Goal: Task Accomplishment & Management: Complete application form

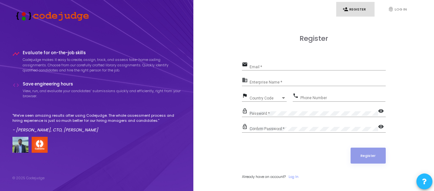
click at [277, 62] on div "Email *" at bounding box center [318, 66] width 136 height 10
type input "[EMAIL_ADDRESS][DOMAIN_NAME]"
click at [276, 82] on input "Enterprise Name *" at bounding box center [318, 83] width 136 height 4
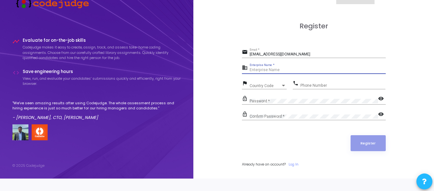
scroll to position [19, 0]
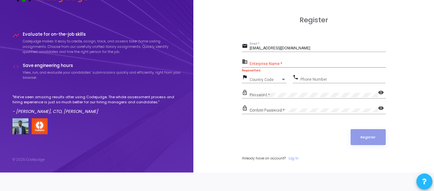
drag, startPoint x: 275, startPoint y: 57, endPoint x: 256, endPoint y: 58, distance: 19.9
click at [256, 58] on form "email [EMAIL_ADDRESS][DOMAIN_NAME] Email * business Enterprise Name * Required …" at bounding box center [314, 101] width 144 height 119
click at [267, 60] on div "Enterprise Name *" at bounding box center [318, 63] width 136 height 10
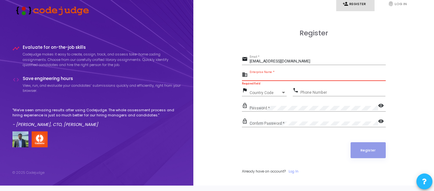
scroll to position [0, 0]
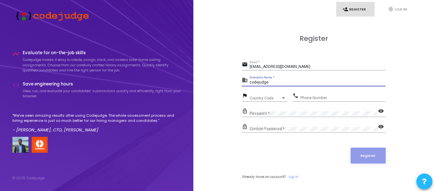
type input "codejudge"
click at [264, 98] on span "Country Code" at bounding box center [261, 98] width 23 height 4
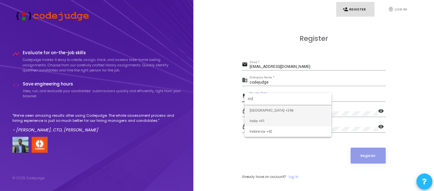
type input "ind"
click at [256, 123] on span "India +91" at bounding box center [288, 121] width 77 height 11
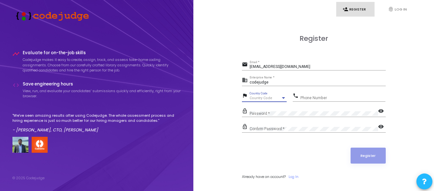
click at [256, 123] on div "Confirm Password *" at bounding box center [314, 128] width 128 height 10
click at [318, 100] on div "Phone Number" at bounding box center [342, 97] width 85 height 10
type input "8826654802"
click at [287, 111] on div "Password *" at bounding box center [314, 112] width 128 height 10
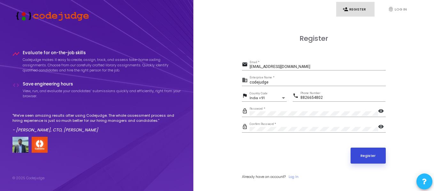
click at [371, 157] on button "Register" at bounding box center [368, 156] width 35 height 16
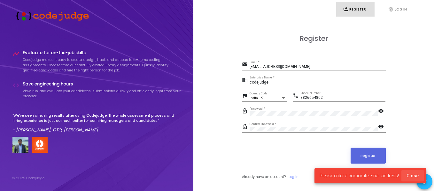
click at [414, 173] on button "Close" at bounding box center [412, 176] width 22 height 12
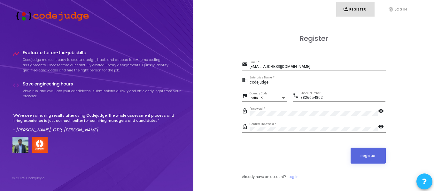
drag, startPoint x: 414, startPoint y: 173, endPoint x: 400, endPoint y: 173, distance: 14.1
click at [414, 173] on button "Close" at bounding box center [412, 176] width 22 height 12
click at [362, 157] on button "Register" at bounding box center [368, 156] width 35 height 16
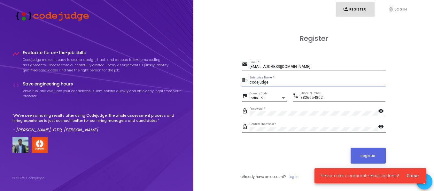
drag, startPoint x: 271, startPoint y: 82, endPoint x: 246, endPoint y: 82, distance: 25.2
click at [246, 82] on div "business codejudge Enterprise Name *" at bounding box center [314, 81] width 144 height 10
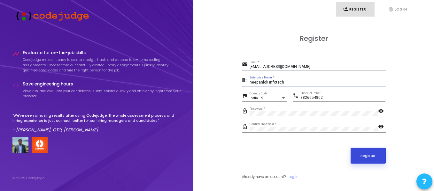
type input "neepanlok Infotech"
click at [369, 156] on button "Register" at bounding box center [368, 156] width 35 height 16
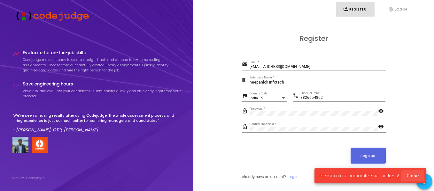
click at [411, 175] on span "Close" at bounding box center [412, 176] width 12 height 5
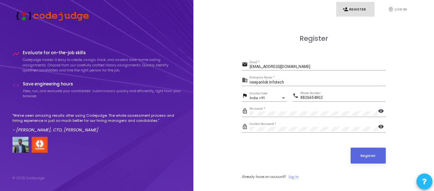
click at [298, 176] on link "Log In" at bounding box center [294, 176] width 10 height 5
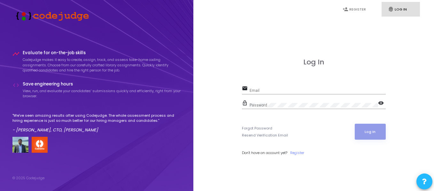
type input "[EMAIL_ADDRESS][DOMAIN_NAME]"
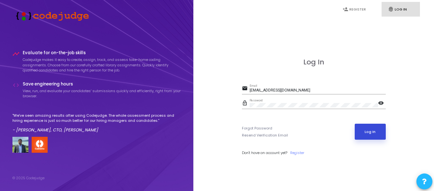
click at [383, 133] on button "Log In" at bounding box center [370, 132] width 31 height 16
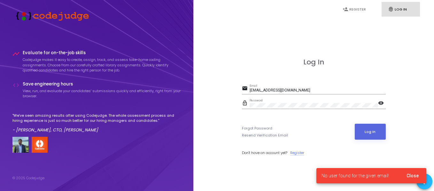
click at [301, 154] on link "Register" at bounding box center [297, 153] width 14 height 5
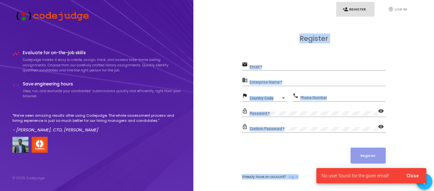
type input "[EMAIL_ADDRESS][DOMAIN_NAME]"
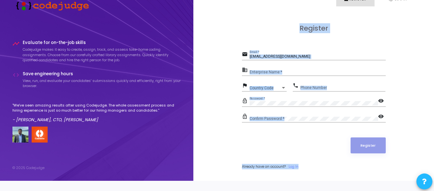
scroll to position [19, 0]
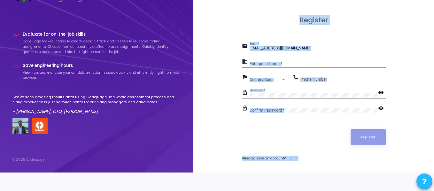
click at [265, 138] on div "Register" at bounding box center [314, 137] width 144 height 16
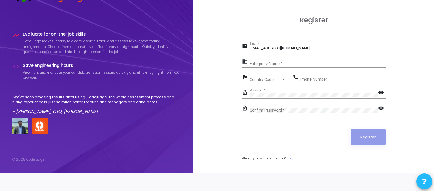
click at [277, 62] on input "Enterprise Name *" at bounding box center [318, 64] width 136 height 4
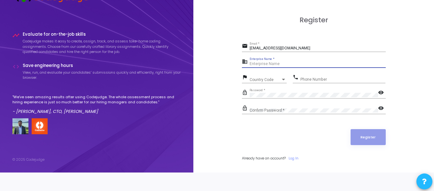
click at [278, 66] on input "Enterprise Name *" at bounding box center [318, 64] width 136 height 4
type input "Neepanlok Infotech"
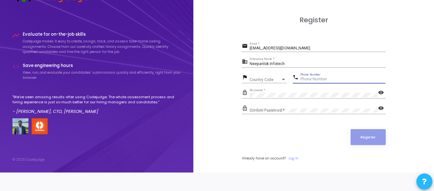
click at [307, 81] on input "Phone Number" at bounding box center [342, 79] width 85 height 4
type input "8826654802"
click at [284, 79] on div at bounding box center [283, 80] width 3 height 2
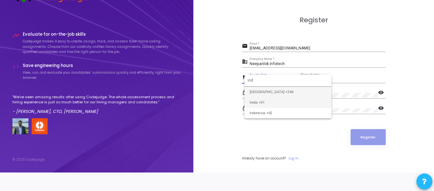
type input "ind"
click at [269, 101] on span "India +91" at bounding box center [288, 102] width 77 height 11
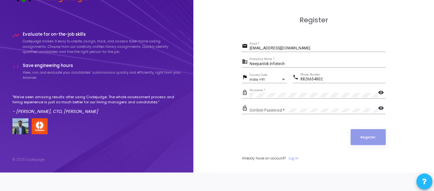
click at [271, 107] on div "Confirm Password *" at bounding box center [314, 109] width 128 height 10
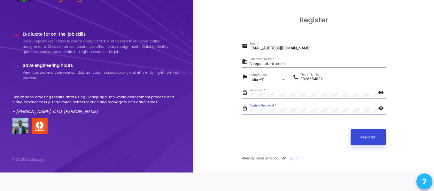
click at [368, 135] on button "Register" at bounding box center [368, 137] width 35 height 16
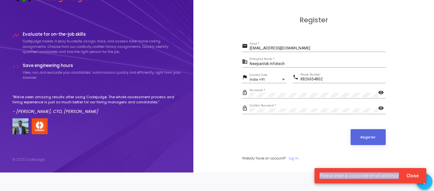
drag, startPoint x: 401, startPoint y: 175, endPoint x: 315, endPoint y: 172, distance: 86.0
click at [315, 172] on div "Please enter a corporate email address! Close" at bounding box center [370, 176] width 127 height 31
copy span "Please enter a corporate email address!"
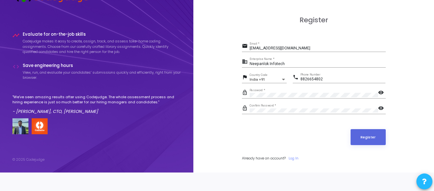
click at [266, 49] on input "[EMAIL_ADDRESS][DOMAIN_NAME]" at bounding box center [318, 48] width 136 height 4
click at [268, 49] on input "[EMAIL_ADDRESS][DOMAIN_NAME]" at bounding box center [318, 48] width 136 height 4
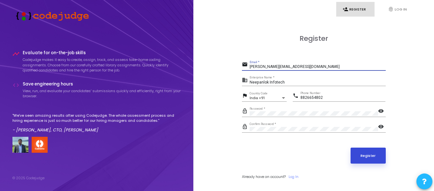
type input "[PERSON_NAME][EMAIL_ADDRESS][DOMAIN_NAME]"
click at [369, 161] on button "Register" at bounding box center [368, 156] width 35 height 16
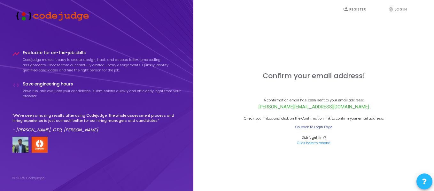
click at [312, 127] on link "Go back to Login Page" at bounding box center [313, 127] width 37 height 5
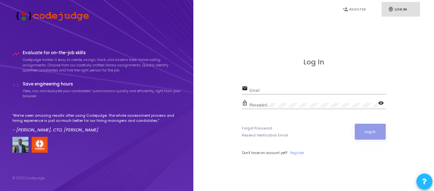
type input "[PERSON_NAME][EMAIL_ADDRESS][DOMAIN_NAME]"
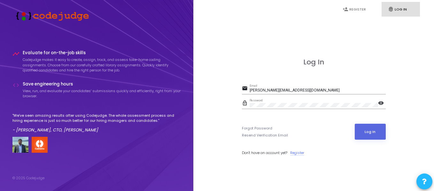
click at [300, 152] on link "Register" at bounding box center [297, 153] width 14 height 5
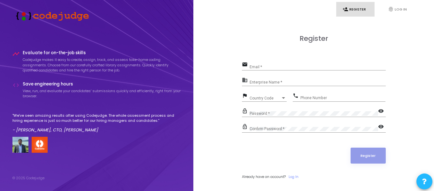
type input "[PERSON_NAME][EMAIL_ADDRESS][DOMAIN_NAME]"
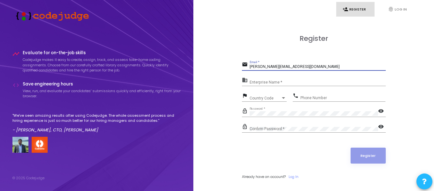
drag, startPoint x: 290, startPoint y: 65, endPoint x: 197, endPoint y: 61, distance: 93.7
click at [197, 61] on div "person_add Register fingerprint Log In Register email [PERSON_NAME][EMAIL_ADDRE…" at bounding box center [313, 95] width 241 height 191
type input "[EMAIL_ADDRESS][DOMAIN_NAME]"
click at [262, 81] on input "Enterprise Name *" at bounding box center [318, 83] width 136 height 4
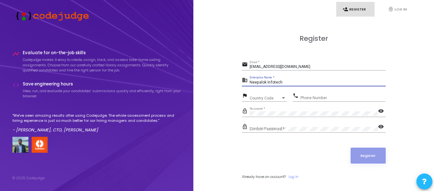
drag, startPoint x: 259, startPoint y: 83, endPoint x: 265, endPoint y: 100, distance: 17.2
click at [260, 85] on input "Neepalok Infotech" at bounding box center [318, 83] width 136 height 4
type input "Neepanlok Infotech"
click at [264, 97] on span "Country Code" at bounding box center [265, 99] width 31 height 4
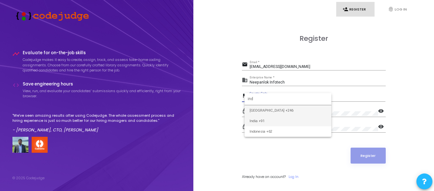
type input "ind"
click at [269, 117] on span "India +91" at bounding box center [288, 121] width 77 height 11
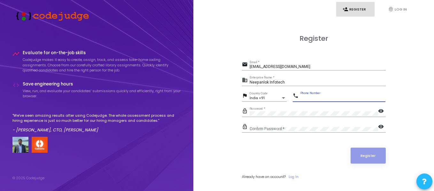
drag, startPoint x: 313, startPoint y: 98, endPoint x: 322, endPoint y: 101, distance: 9.5
click at [317, 99] on input "Phone Number" at bounding box center [342, 98] width 85 height 4
type input "8826654802"
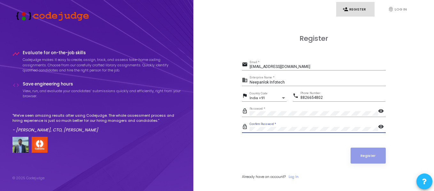
click at [383, 111] on mat-icon "visibility" at bounding box center [382, 112] width 8 height 8
click at [382, 111] on mat-icon "visibility" at bounding box center [382, 112] width 8 height 8
click at [382, 111] on mat-icon "visibility_off" at bounding box center [382, 112] width 8 height 8
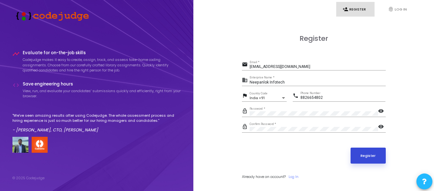
click at [370, 157] on button "Register" at bounding box center [368, 156] width 35 height 16
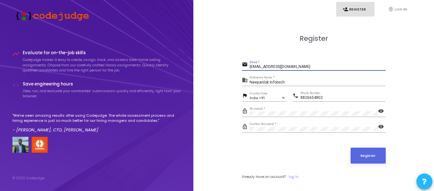
drag, startPoint x: 301, startPoint y: 65, endPoint x: 220, endPoint y: 62, distance: 81.2
click at [220, 62] on div "Register email [EMAIL_ADDRESS][DOMAIN_NAME] Email * business Neepanlok Infotech…" at bounding box center [313, 114] width 227 height 191
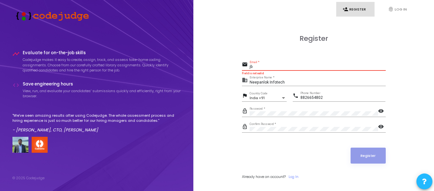
type input "j"
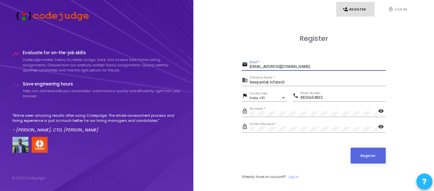
type input "[EMAIL_ADDRESS][DOMAIN_NAME]"
click at [382, 111] on mat-icon "visibility" at bounding box center [382, 112] width 8 height 8
click at [382, 111] on mat-icon "visibility_off" at bounding box center [382, 112] width 8 height 8
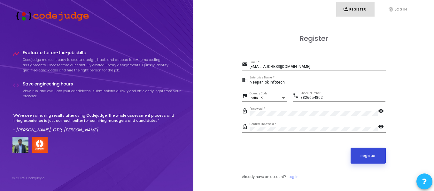
click at [374, 152] on button "Register" at bounding box center [368, 156] width 35 height 16
click at [365, 160] on button "Register" at bounding box center [368, 156] width 35 height 16
